Goal: Transaction & Acquisition: Purchase product/service

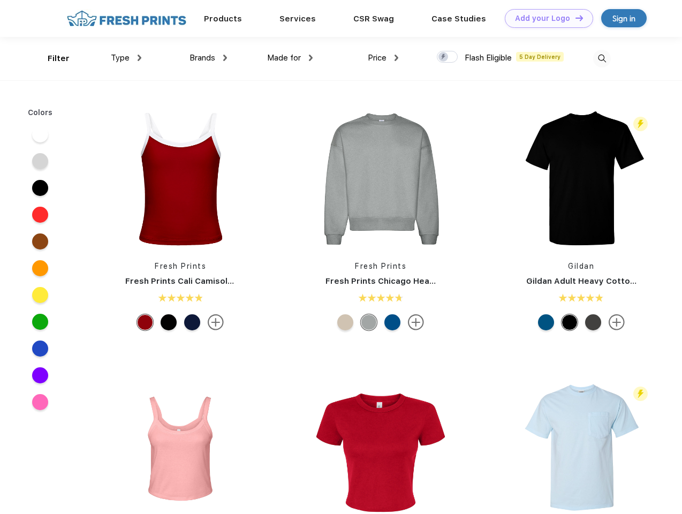
click at [545, 18] on link "Add your Logo Design Tool" at bounding box center [549, 18] width 88 height 19
click at [0, 0] on div "Design Tool" at bounding box center [0, 0] width 0 height 0
click at [575, 18] on link "Add your Logo Design Tool" at bounding box center [549, 18] width 88 height 19
click at [51, 58] on div "Filter" at bounding box center [59, 58] width 22 height 12
click at [126, 58] on span "Type" at bounding box center [120, 58] width 19 height 10
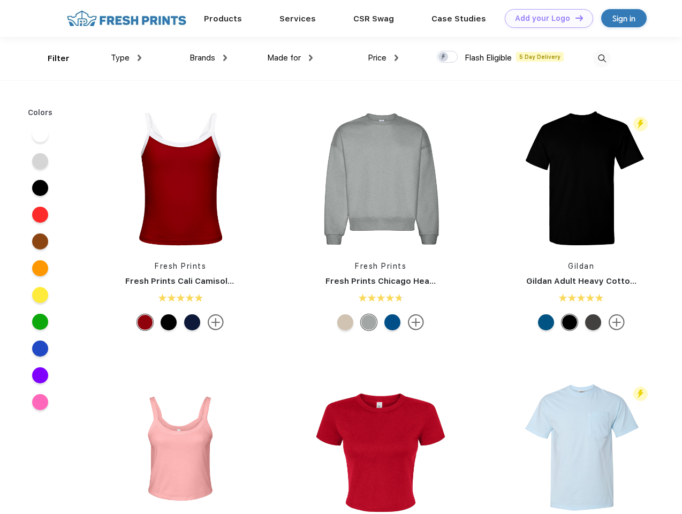
click at [208, 58] on span "Brands" at bounding box center [203, 58] width 26 height 10
click at [290, 58] on span "Made for" at bounding box center [284, 58] width 34 height 10
click at [384, 58] on span "Price" at bounding box center [377, 58] width 19 height 10
click at [448, 57] on div at bounding box center [447, 57] width 21 height 12
click at [444, 57] on input "checkbox" at bounding box center [440, 53] width 7 height 7
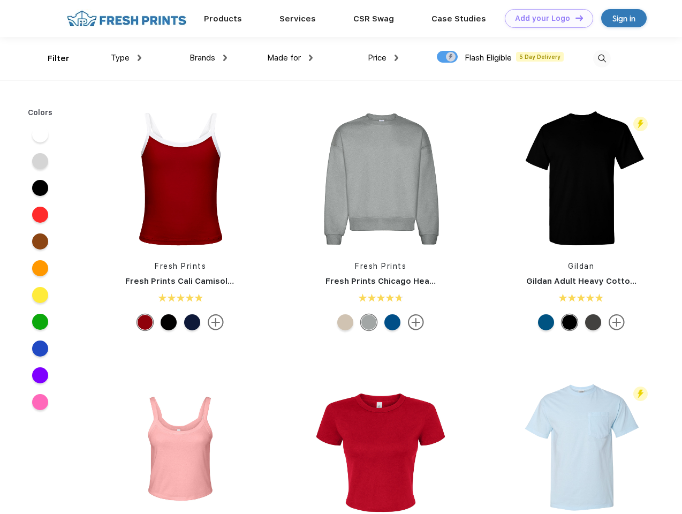
click at [602, 58] on img at bounding box center [603, 59] width 18 height 18
